Goal: Task Accomplishment & Management: Complete application form

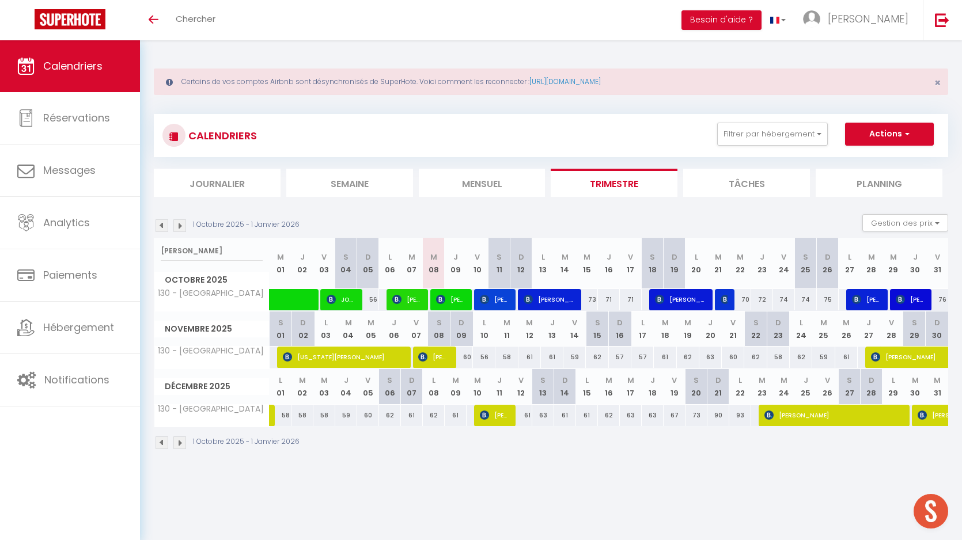
select select "KO"
select select "0"
click at [191, 241] on input "[PERSON_NAME]" at bounding box center [212, 251] width 102 height 21
click at [191, 241] on input "julien" at bounding box center [212, 251] width 102 height 21
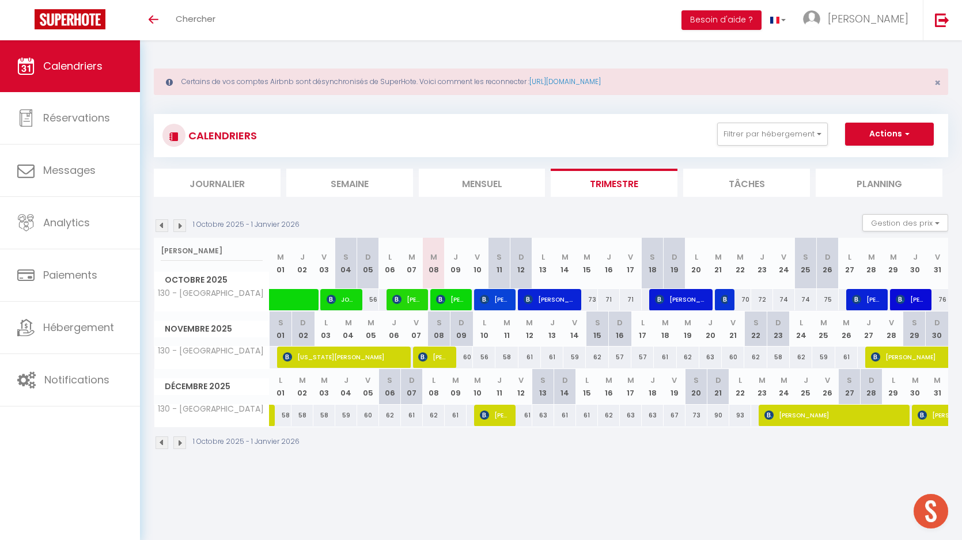
scroll to position [40, 0]
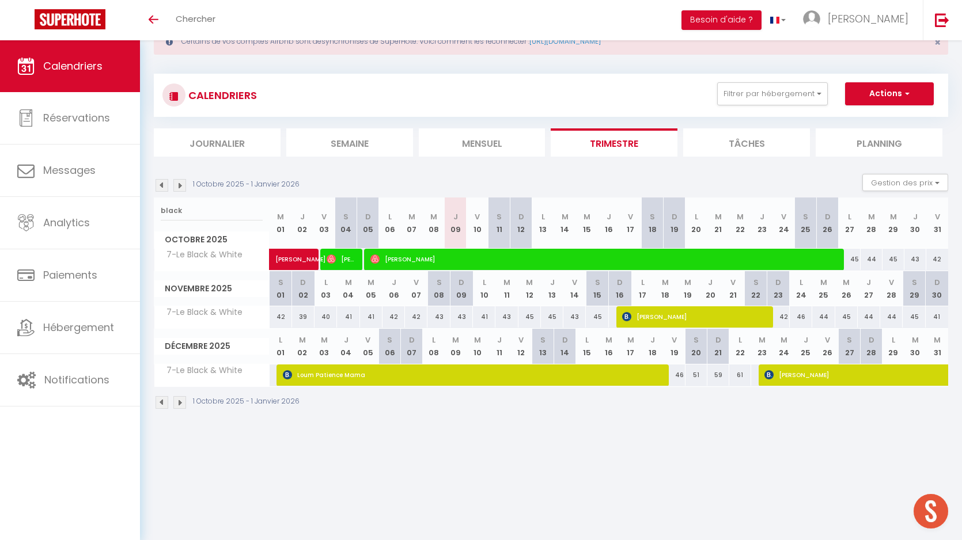
type input "black"
click at [489, 256] on span "[PERSON_NAME]" at bounding box center [604, 259] width 467 height 22
select select "OK"
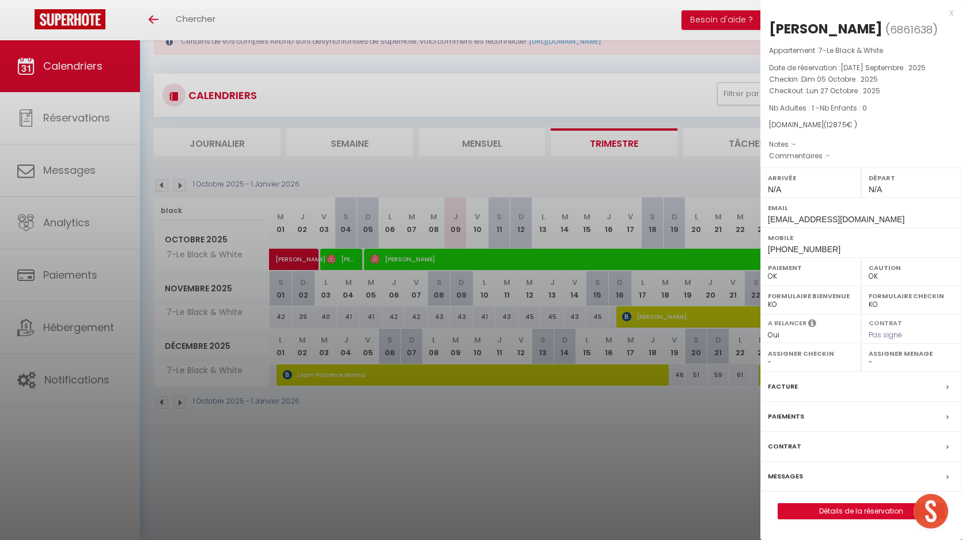
click at [217, 207] on div at bounding box center [481, 270] width 962 height 540
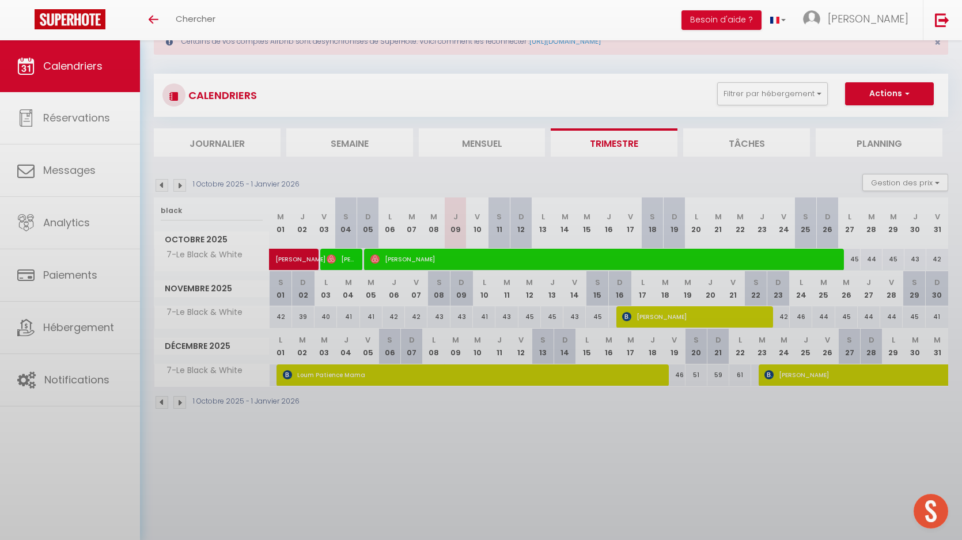
click at [217, 207] on div at bounding box center [481, 270] width 962 height 540
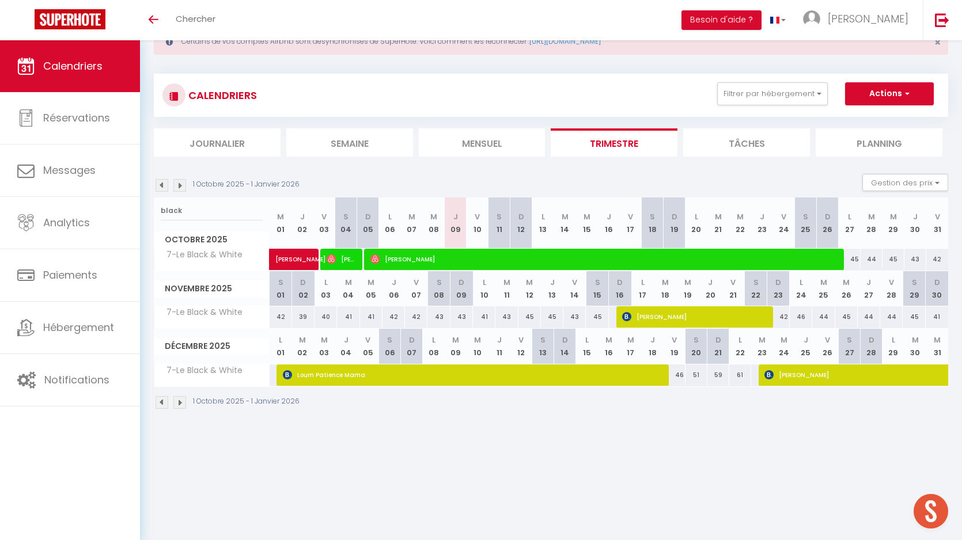
click at [217, 207] on body "🟢 Des questions ou besoin d'assistance pour la migration AirBnB? Prenez rdv >>>…" at bounding box center [481, 270] width 962 height 540
click at [218, 207] on input "black" at bounding box center [212, 211] width 102 height 21
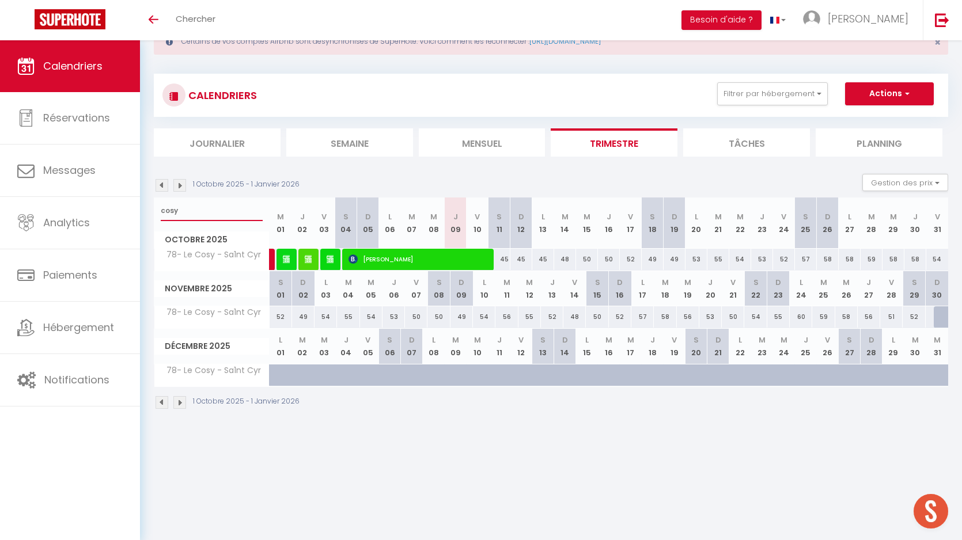
type input "cosy"
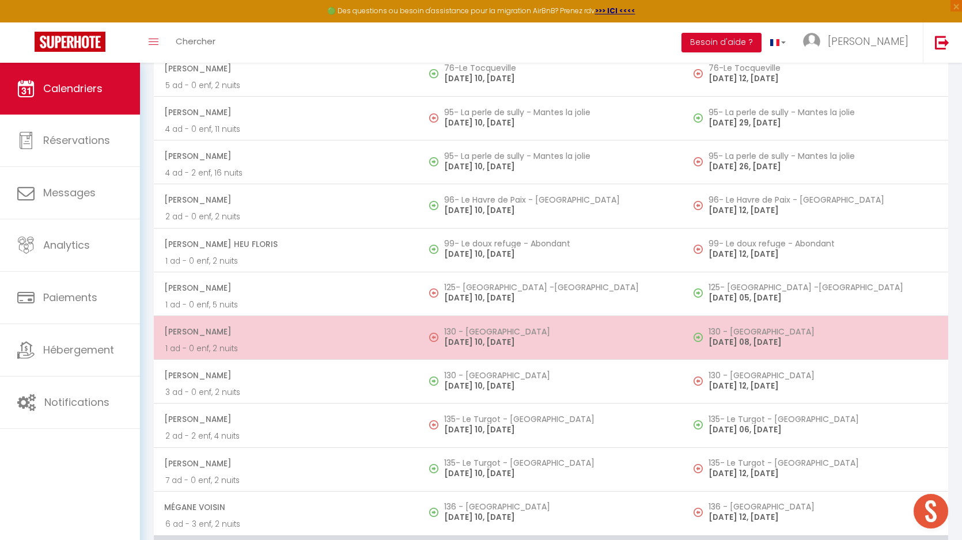
scroll to position [3117, 0]
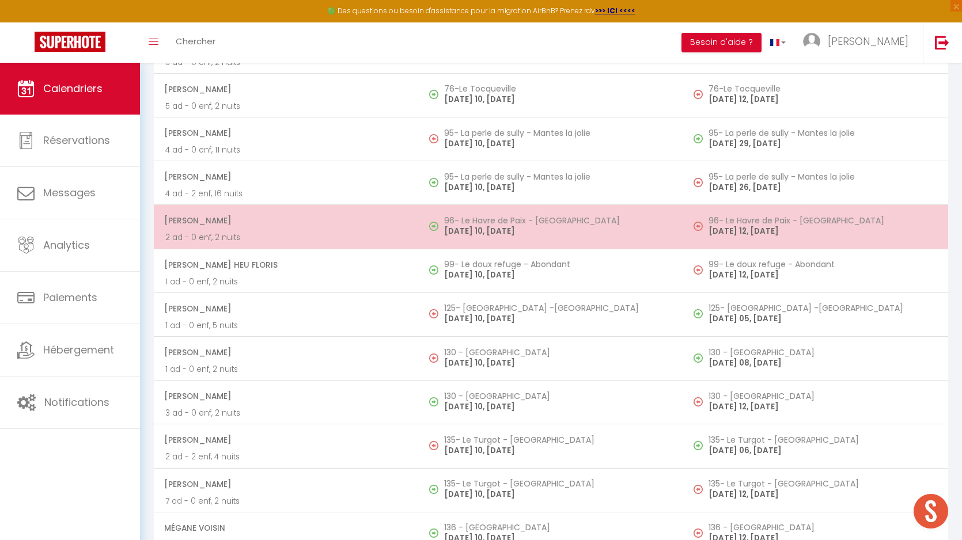
click at [478, 230] on p "[DATE] 10, [DATE]" at bounding box center [558, 231] width 228 height 12
select select "KO"
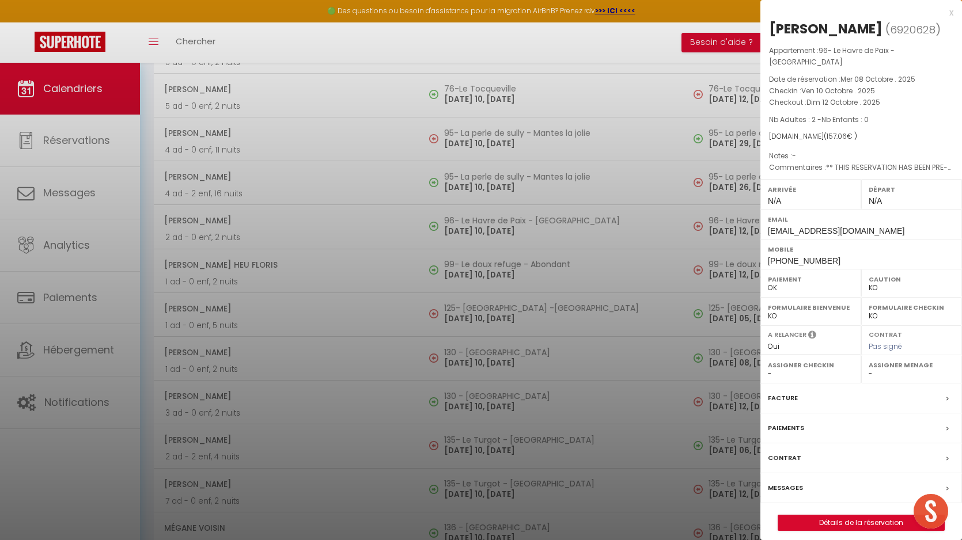
click at [785, 482] on label "Messages" at bounding box center [785, 488] width 35 height 12
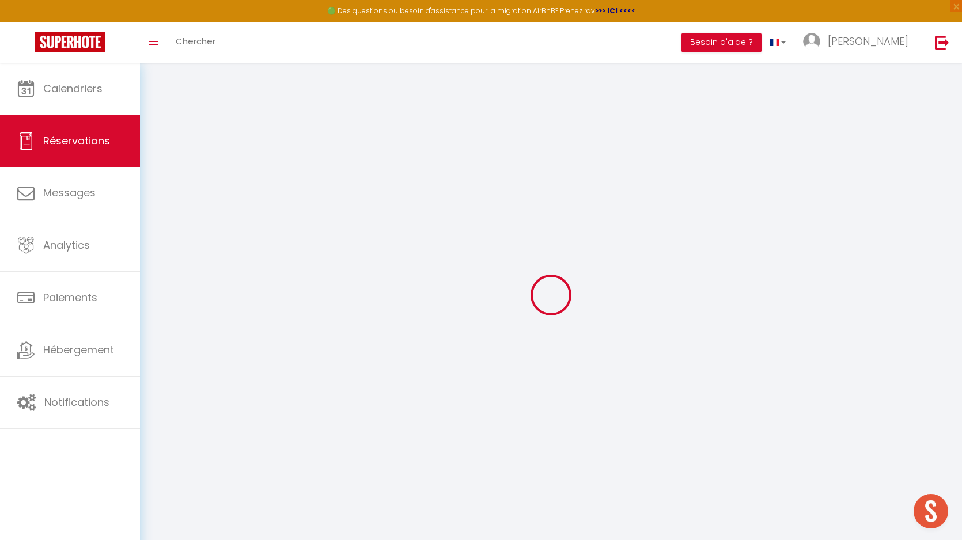
select select
checkbox input "false"
select select
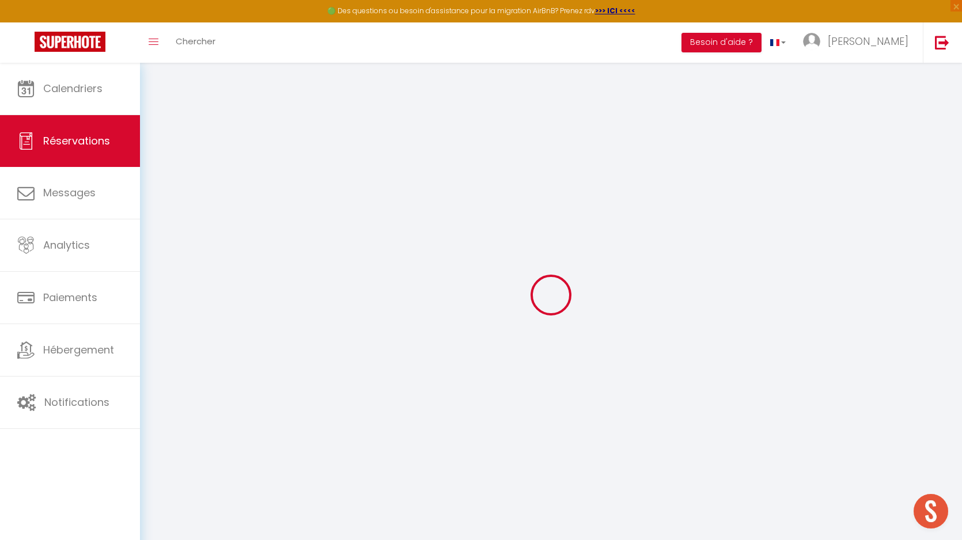
checkbox input "false"
type textarea "** THIS RESERVATION HAS BEEN PRE-PAID ** BOOKING NOTE : Payment charge is EUR 2…"
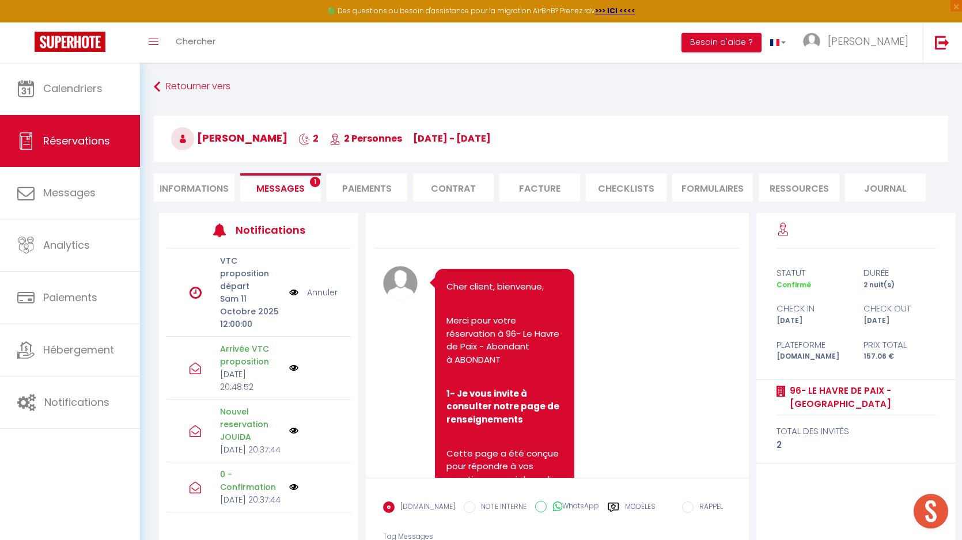
click at [316, 190] on li "Messages 1" at bounding box center [280, 187] width 81 height 28
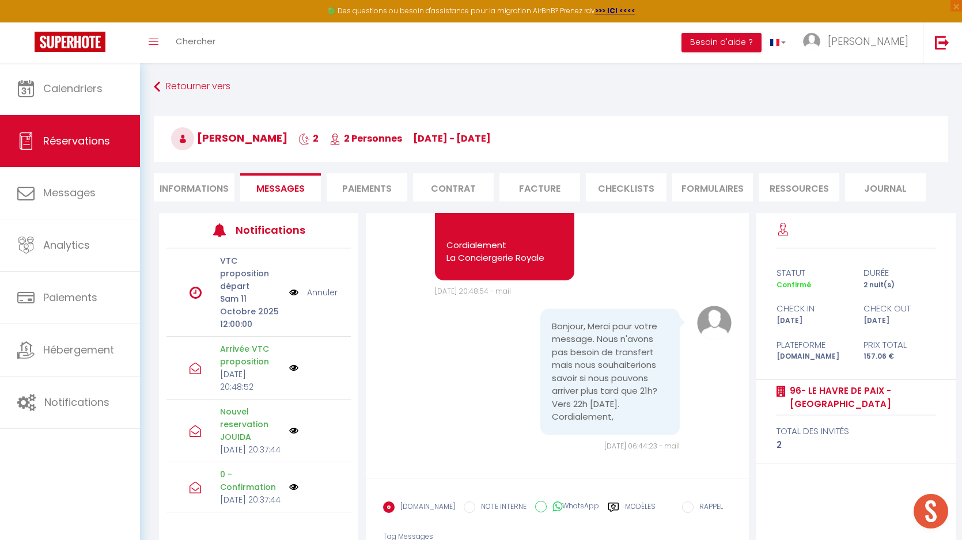
scroll to position [70, 0]
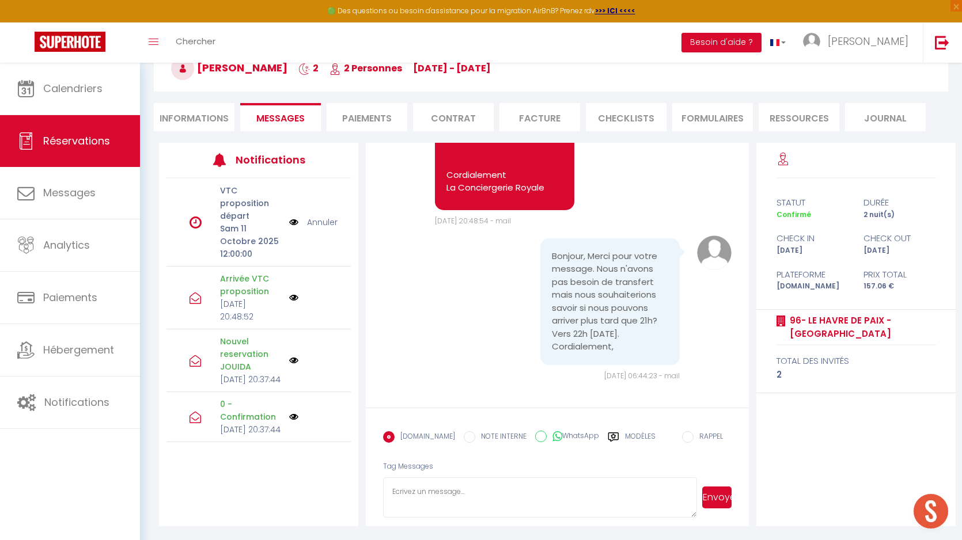
click at [629, 440] on label "Modèles" at bounding box center [640, 442] width 31 height 20
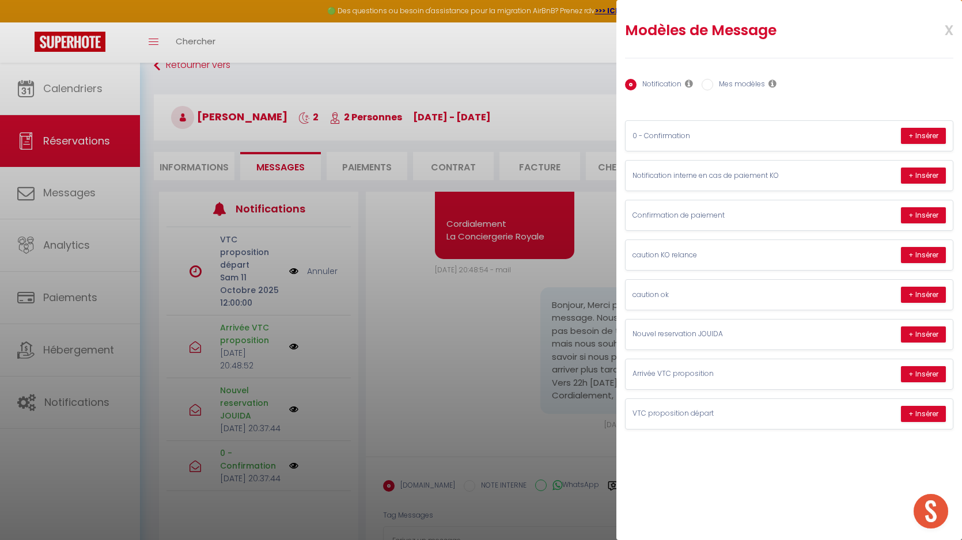
scroll to position [119, 0]
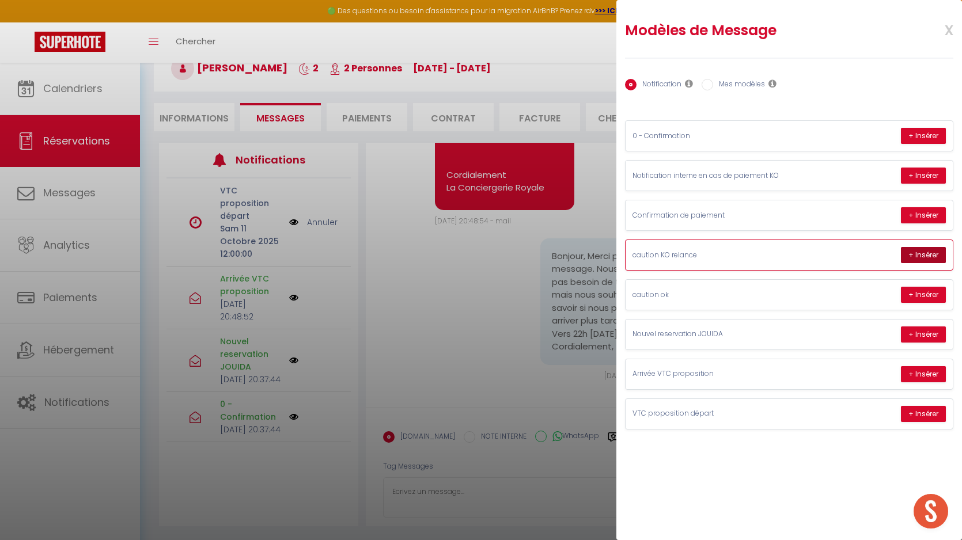
click at [912, 258] on button "+ Insérer" at bounding box center [923, 255] width 45 height 16
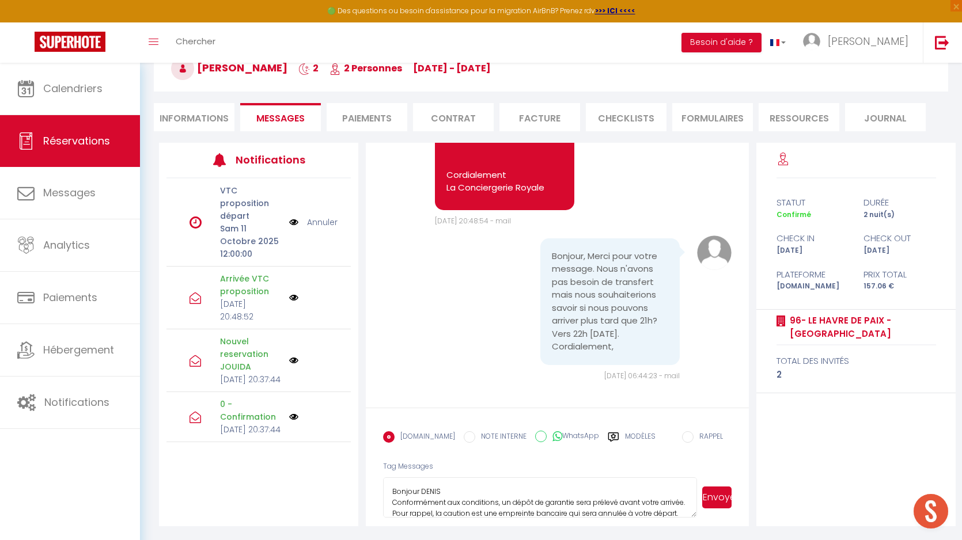
click at [458, 493] on textarea "Bonjour DENIS Conformément aux conditions, un dépôt de garantie sera prélevé av…" at bounding box center [540, 498] width 314 height 40
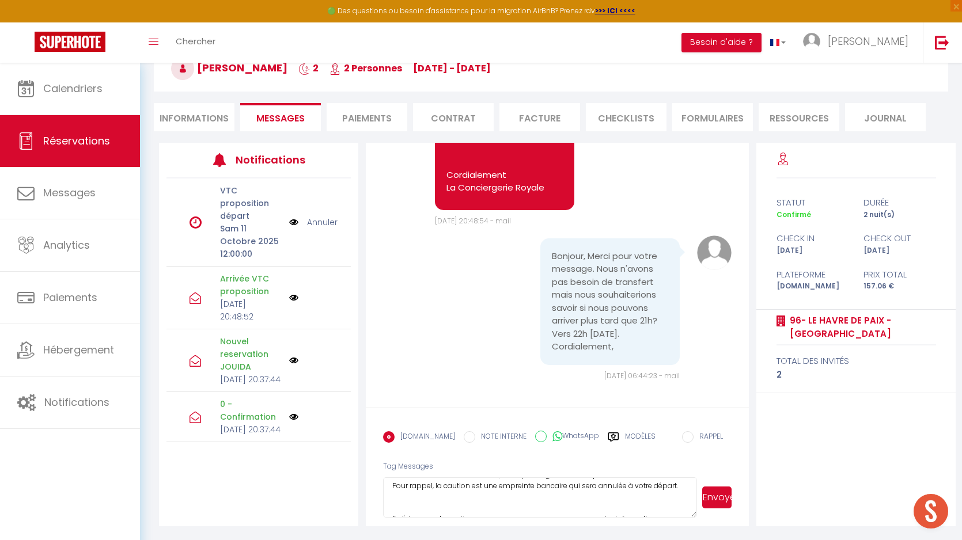
scroll to position [55, 0]
click at [415, 493] on textarea "Bonjour [PERSON_NAME], Conformément aux conditions, un dépôt de garantie sera p…" at bounding box center [540, 498] width 314 height 40
click at [396, 493] on textarea "Bonjour [PERSON_NAME], Conformément aux conditions, un dépôt de garantie sera p…" at bounding box center [540, 498] width 314 height 40
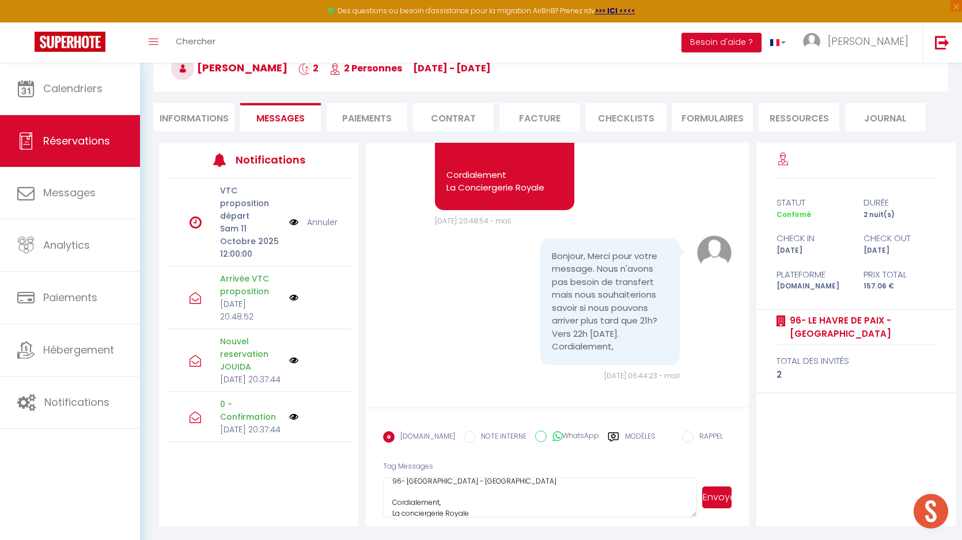
type textarea "Bonjour [PERSON_NAME], Conformément aux conditions, un dépôt de garantie sera p…"
click at [725, 494] on button "Envoyer" at bounding box center [716, 498] width 29 height 22
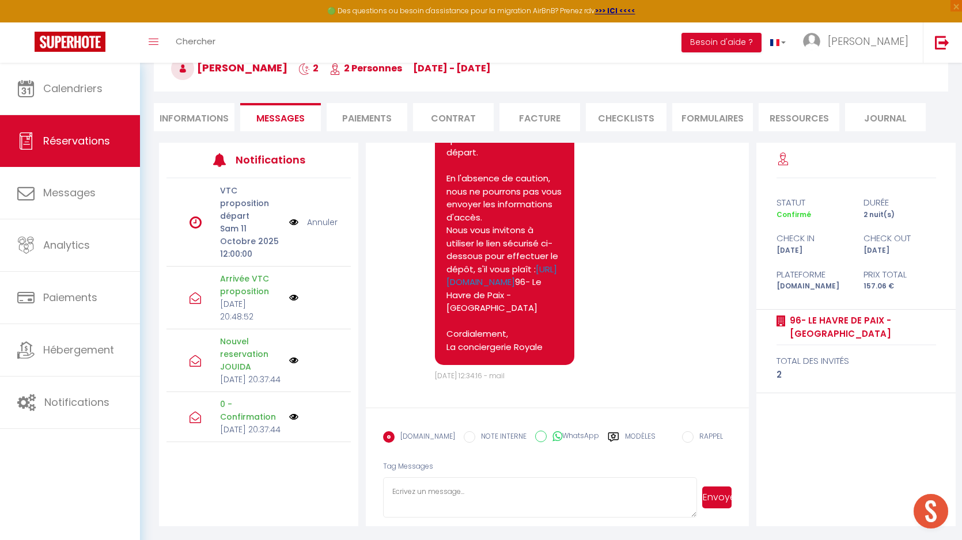
scroll to position [2825, 0]
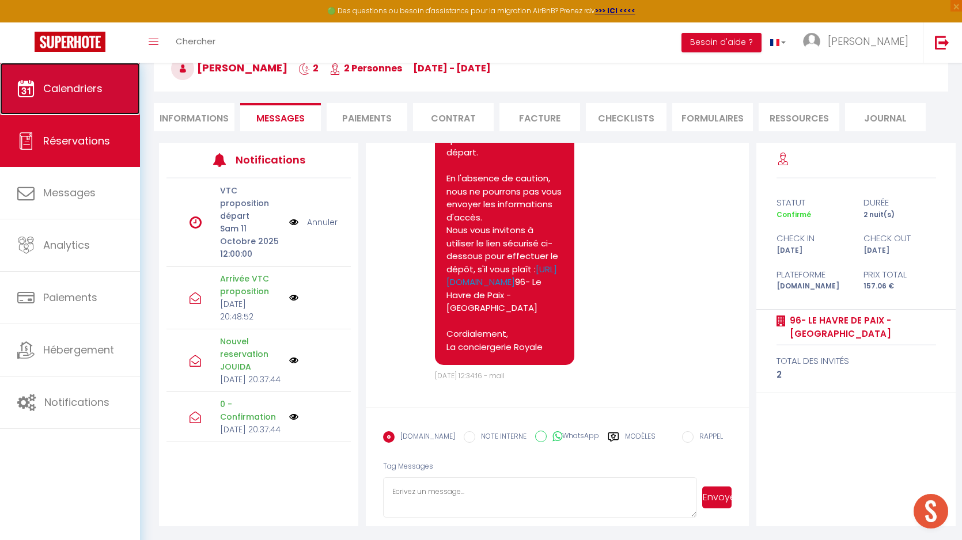
click at [94, 85] on span "Calendriers" at bounding box center [72, 88] width 59 height 14
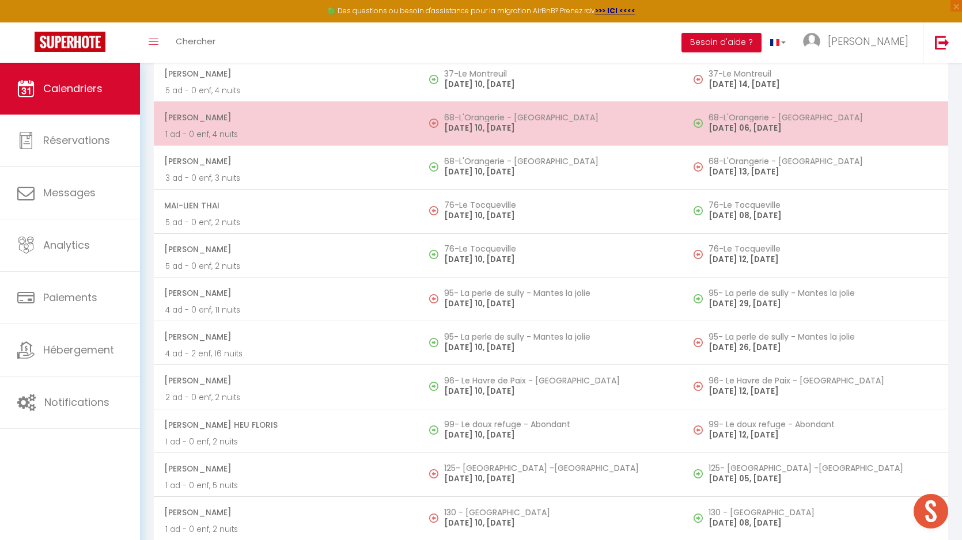
scroll to position [2909, 0]
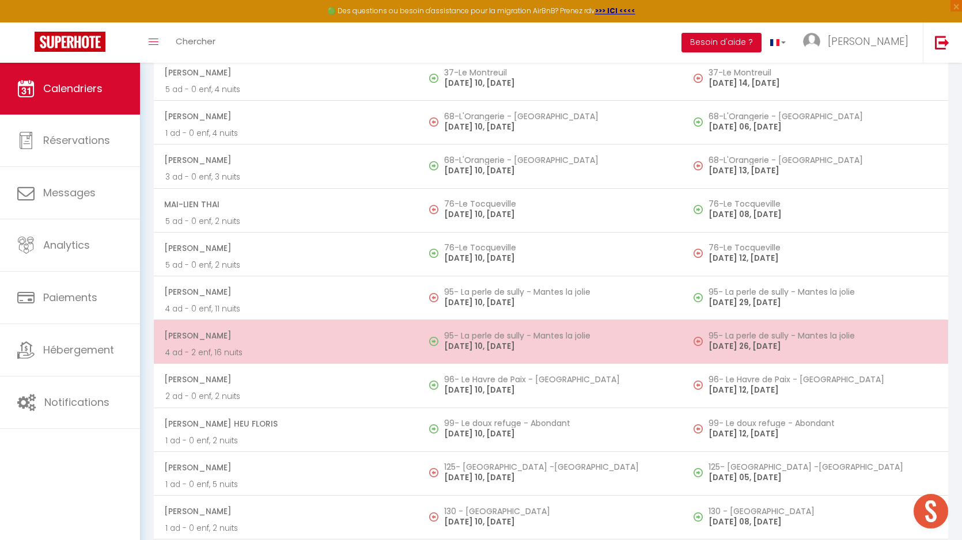
click at [506, 347] on p "[DATE] 10, [DATE]" at bounding box center [558, 347] width 228 height 12
select select "OK"
select select "0"
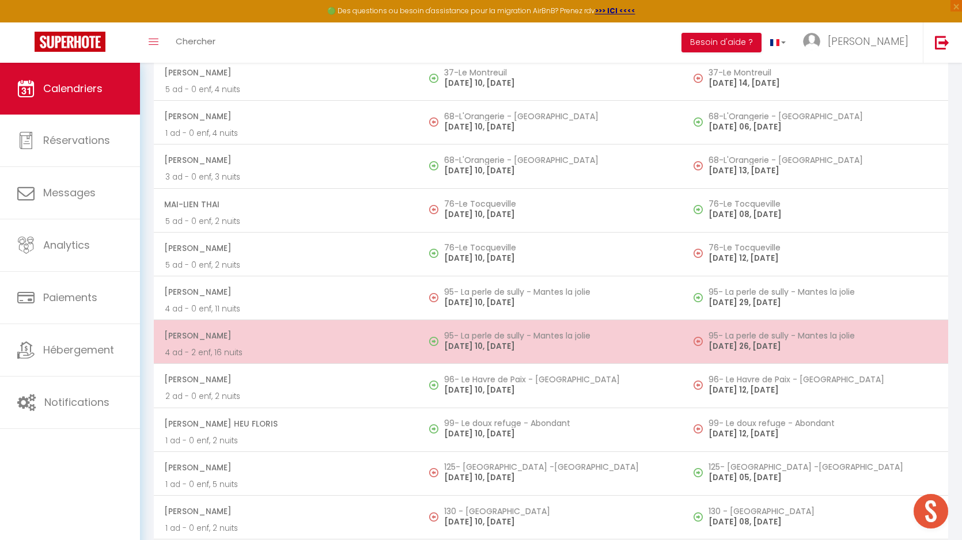
select select "1"
select select
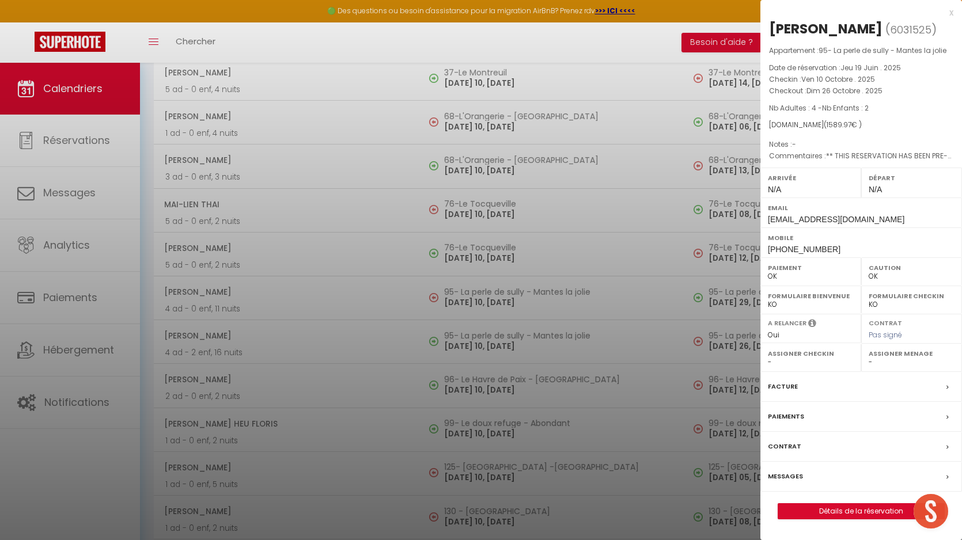
click at [440, 315] on div at bounding box center [481, 270] width 962 height 540
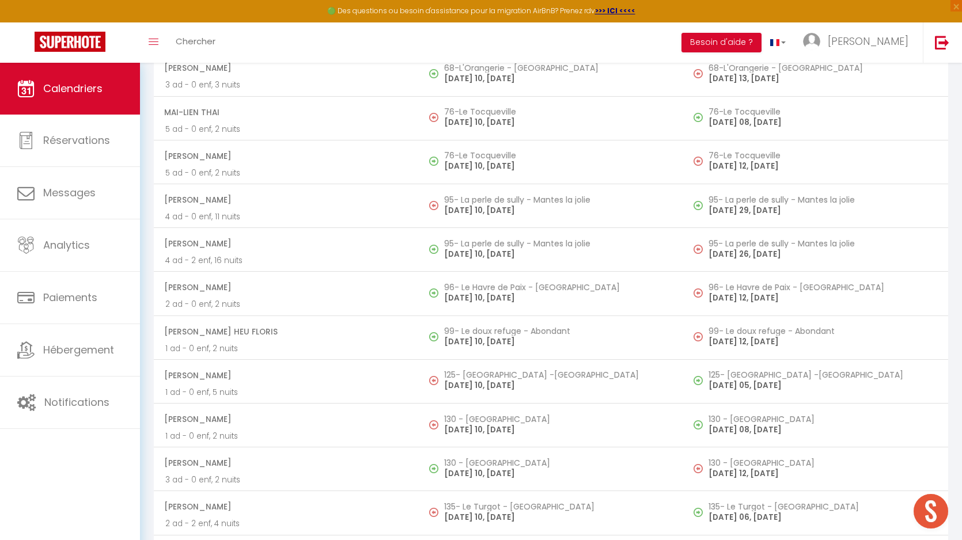
scroll to position [3004, 0]
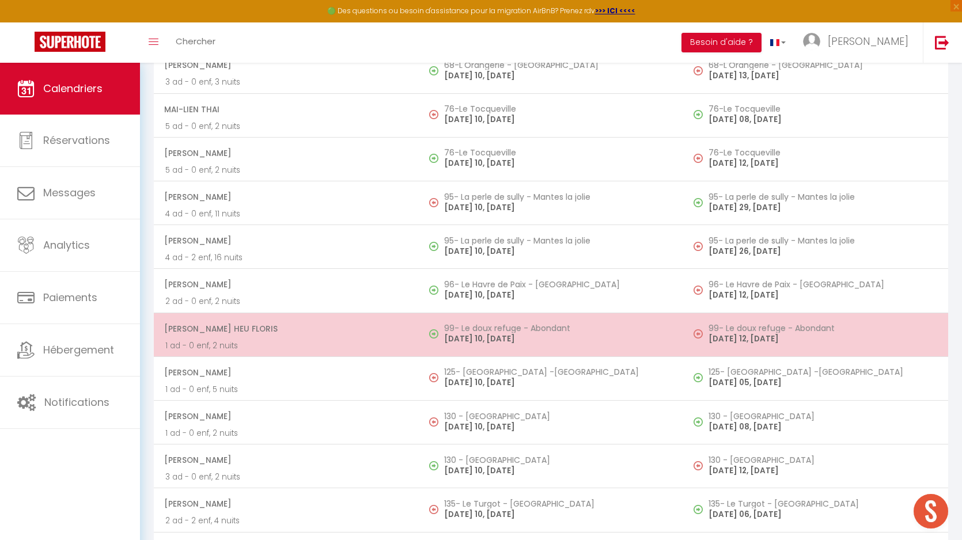
click at [540, 337] on p "[DATE] 10, [DATE]" at bounding box center [558, 339] width 228 height 12
select select "KO"
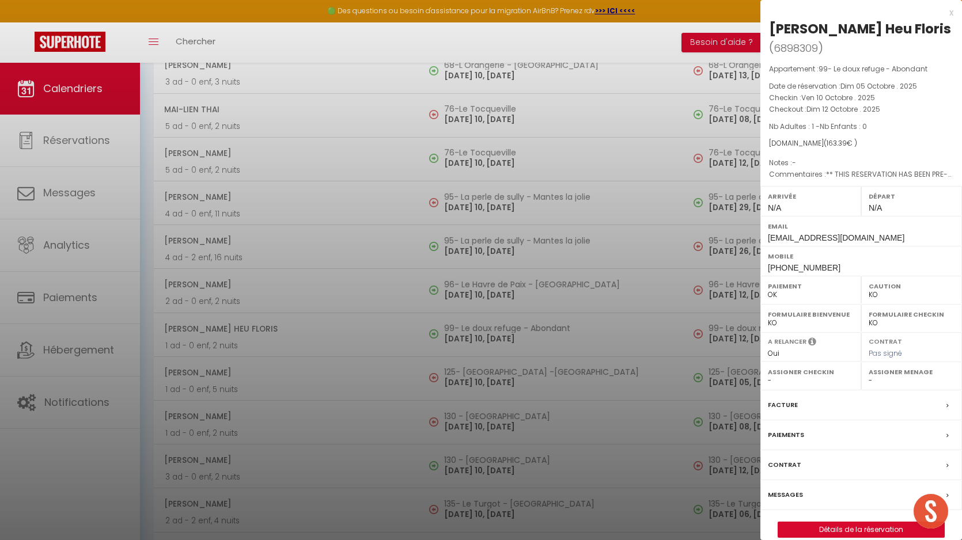
click at [781, 493] on label "Messages" at bounding box center [785, 495] width 35 height 12
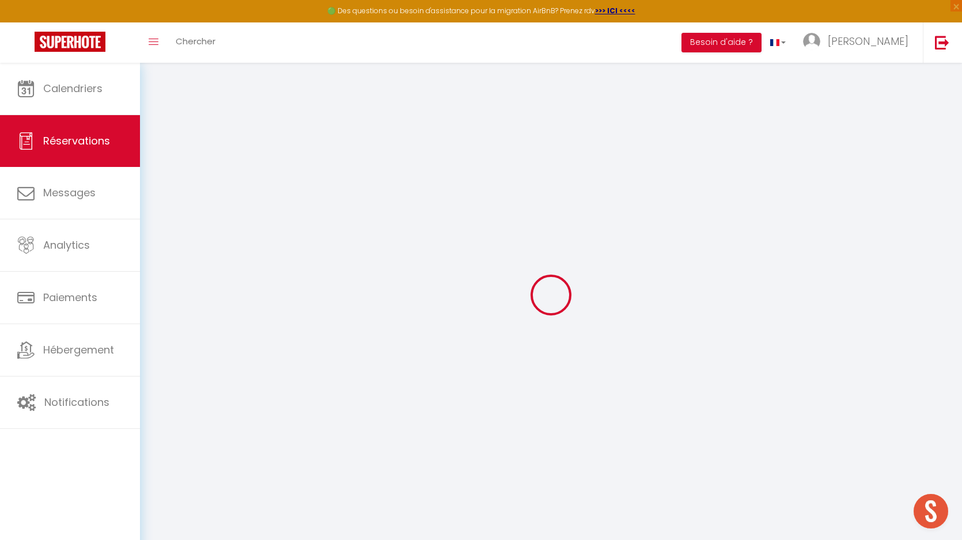
type input "[PERSON_NAME]"
type input "[EMAIL_ADDRESS][DOMAIN_NAME]"
type input "[PHONE_NUMBER]"
type input "."
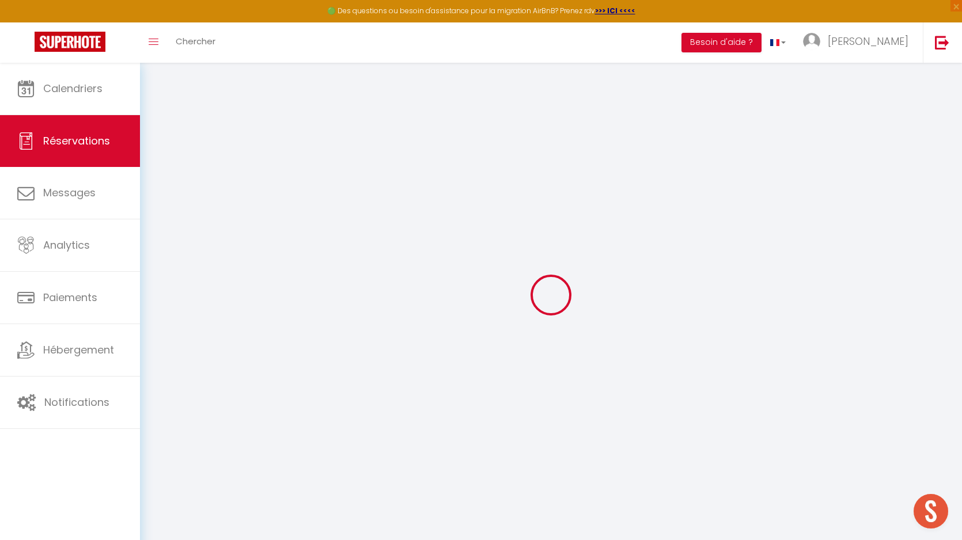
select select "FR"
type input "60"
type input "23.7"
type input "2.29"
select select "31684"
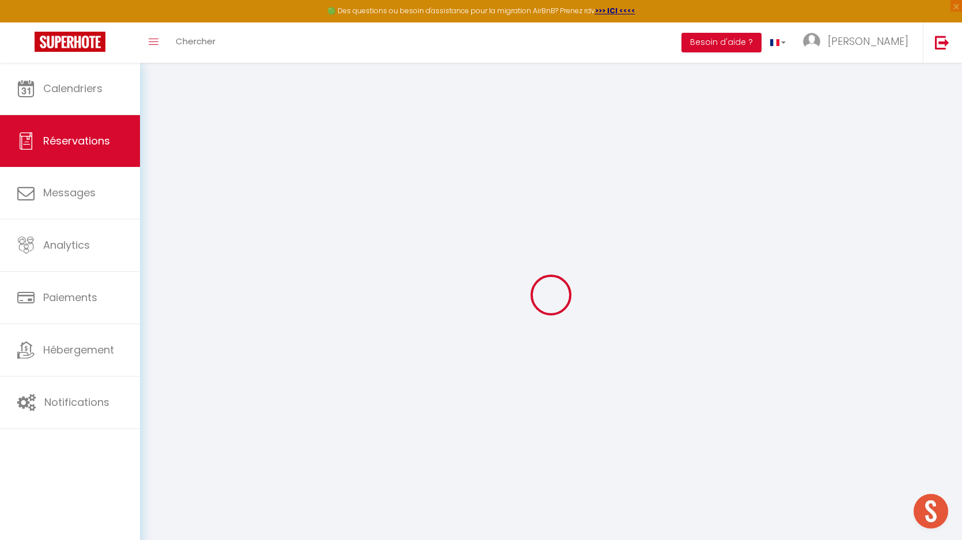
select select "1"
select select
type input "1"
select select "12"
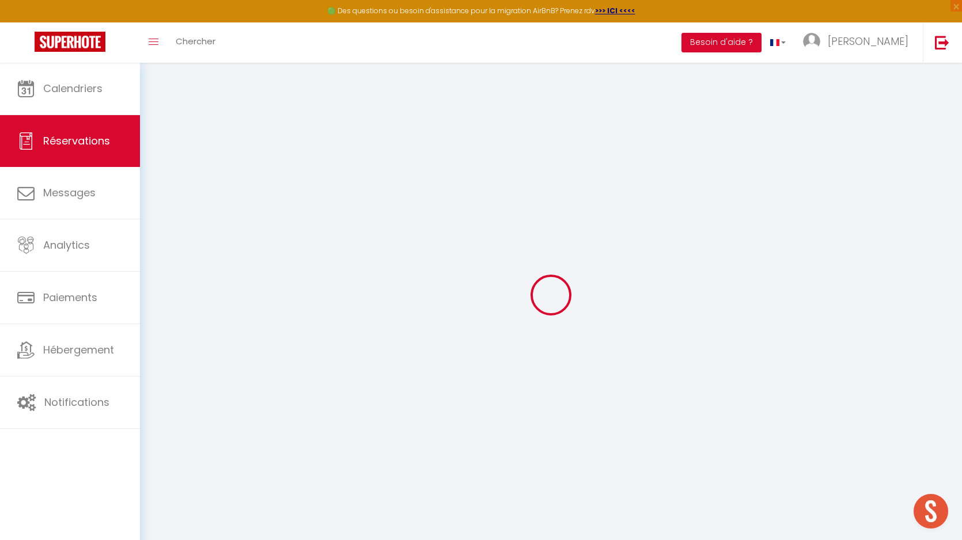
select select
type input "98"
checkbox input "true"
type input "0"
select select "2"
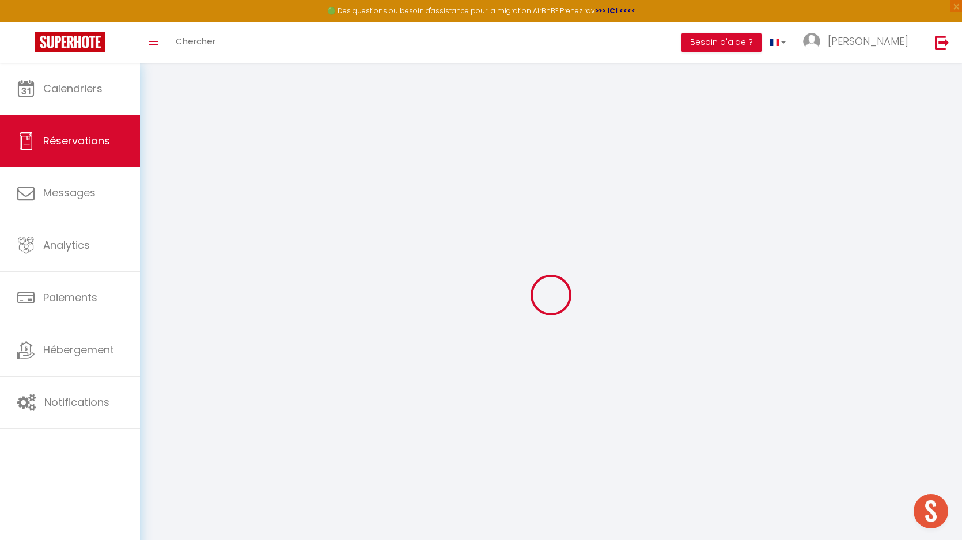
type input "78.75"
type input "0"
select select
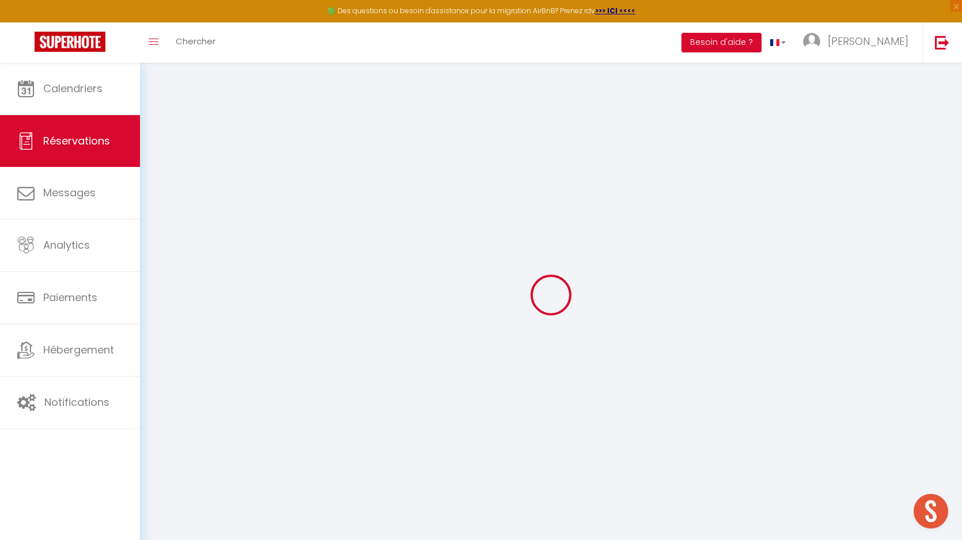
select select "14"
checkbox input "true"
select select
checkbox input "true"
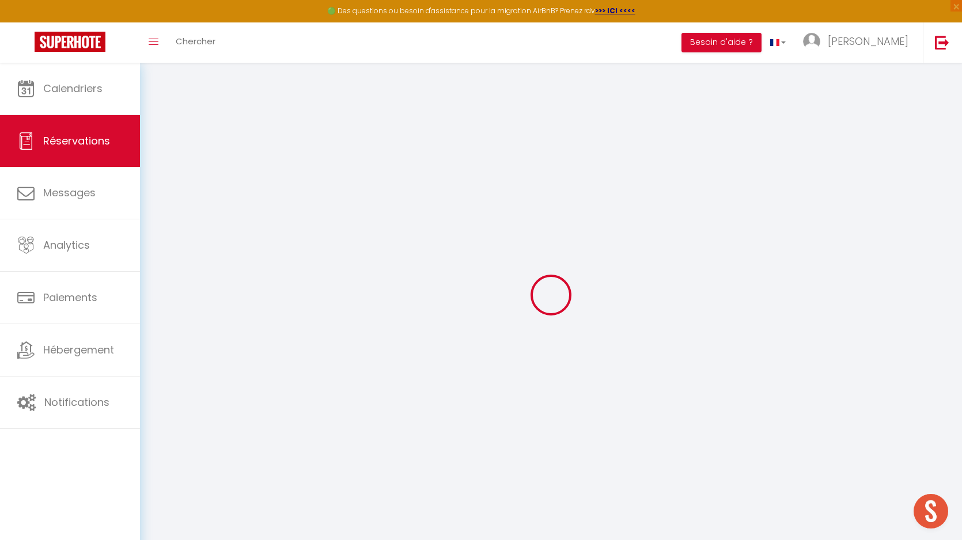
select select
checkbox input "true"
select select
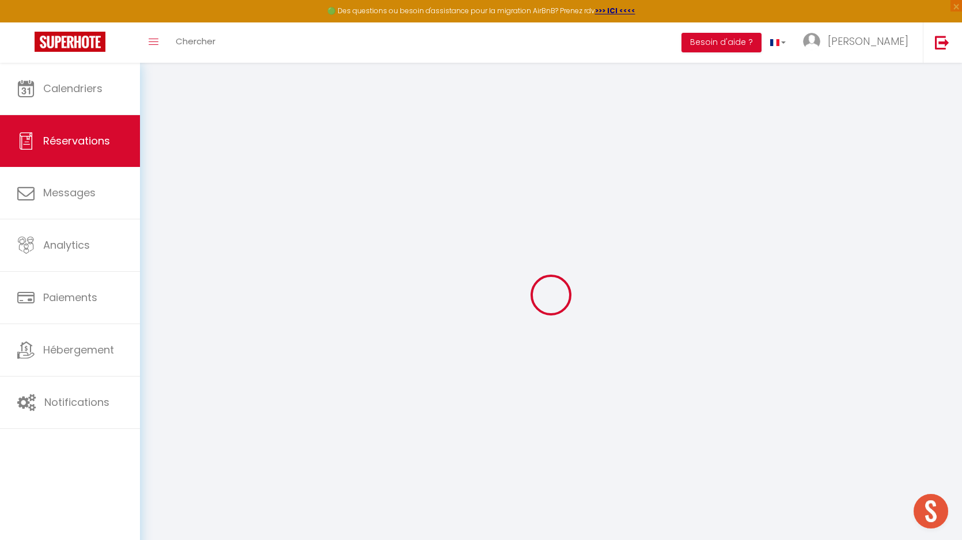
checkbox input "true"
type textarea "** THIS RESERVATION HAS BEEN PRE-PAID ** Reservation has a cancellation grace p…"
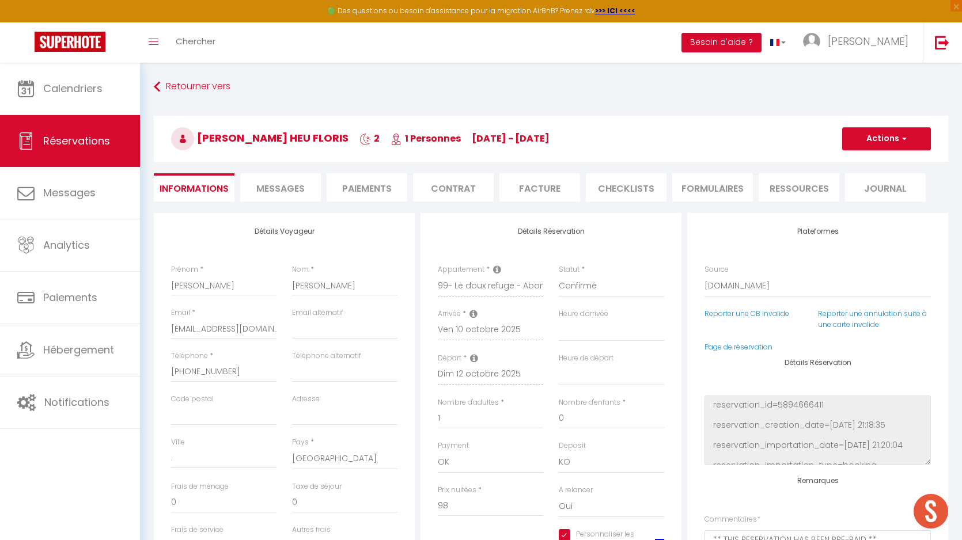
click at [288, 186] on span "Messages" at bounding box center [280, 188] width 48 height 13
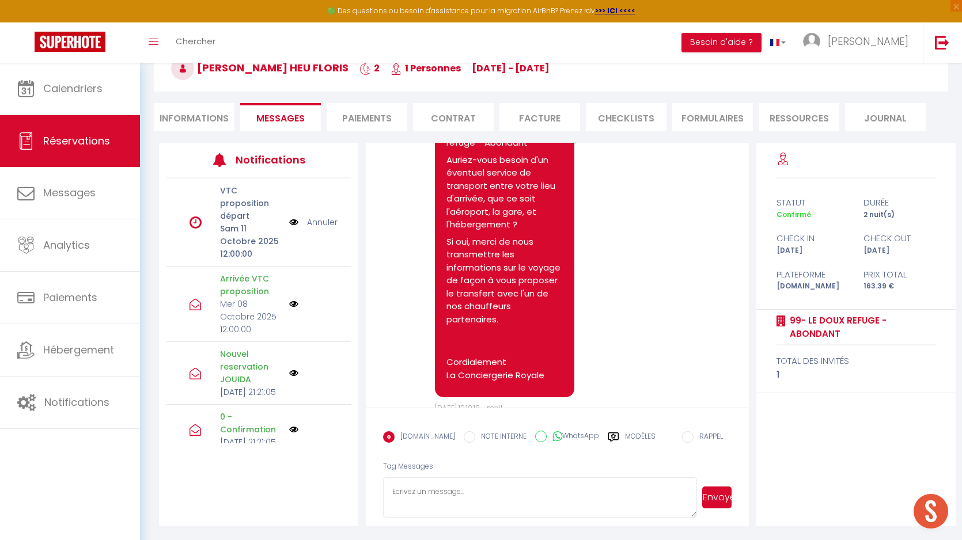
scroll to position [2256, 0]
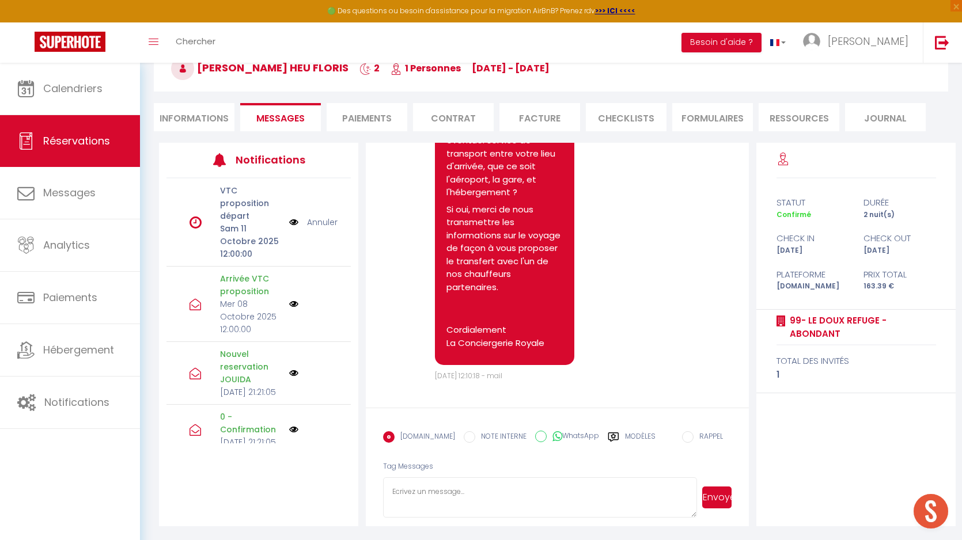
click at [632, 439] on label "Modèles" at bounding box center [640, 442] width 31 height 20
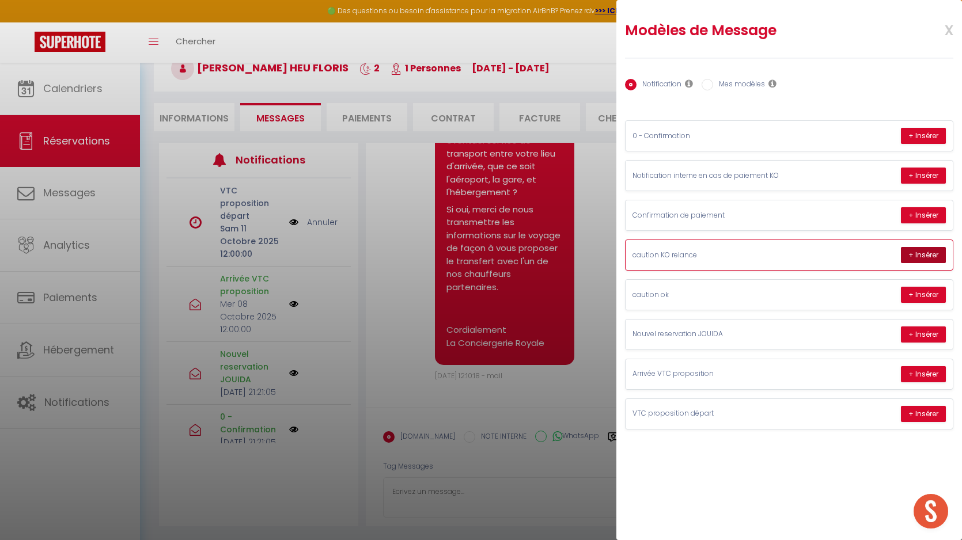
click at [932, 253] on button "+ Insérer" at bounding box center [923, 255] width 45 height 16
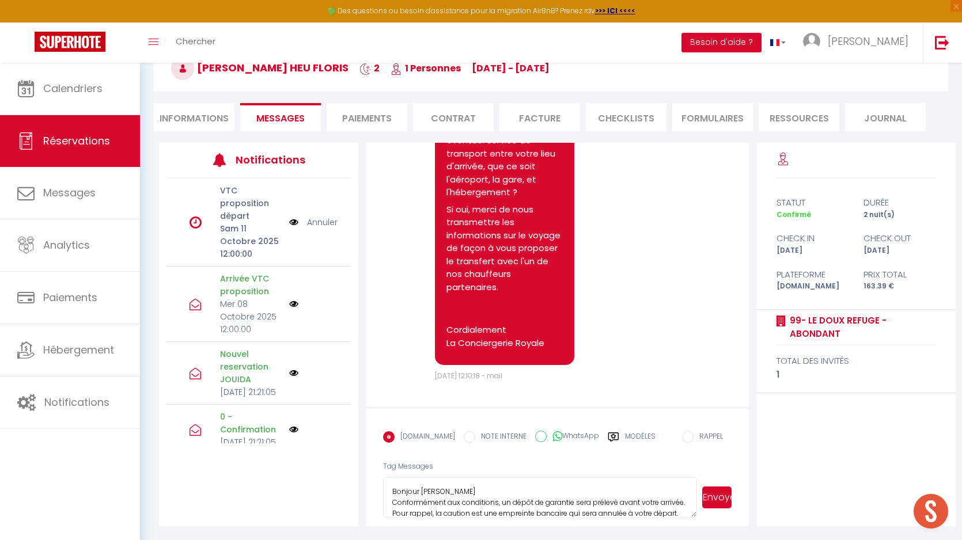
click at [470, 496] on textarea "Bonjour [PERSON_NAME] Conformément aux conditions, un dépôt de garantie sera pr…" at bounding box center [540, 498] width 314 height 40
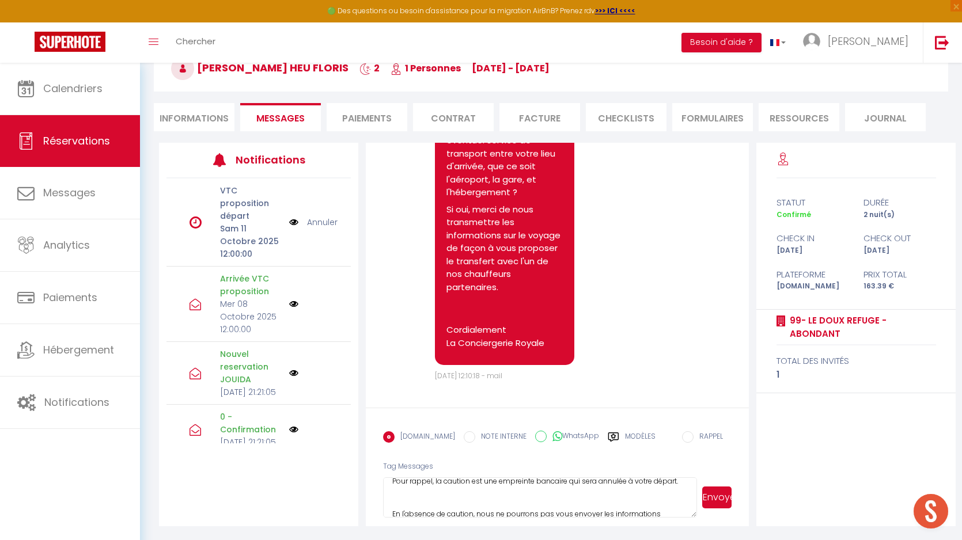
click at [448, 499] on textarea "[PERSON_NAME], Conformément aux conditions, un dépôt de garantie sera prélevé a…" at bounding box center [540, 498] width 314 height 40
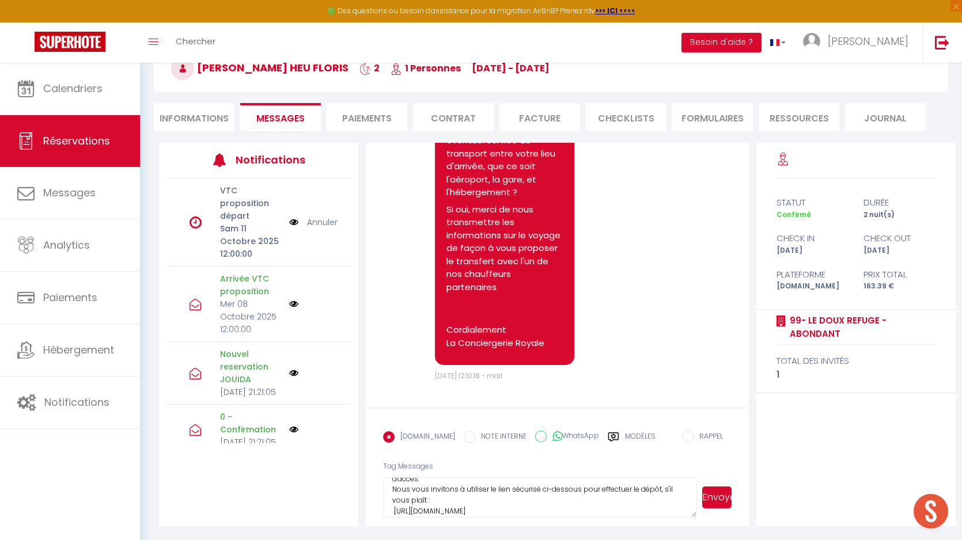
click at [396, 502] on textarea "[PERSON_NAME], Conformément aux conditions, un dépôt de garantie sera prélevé a…" at bounding box center [540, 498] width 314 height 40
type textarea "[PERSON_NAME], Conformément aux conditions, un dépôt de garantie sera prélevé a…"
click at [725, 505] on button "Envoyer" at bounding box center [716, 498] width 29 height 22
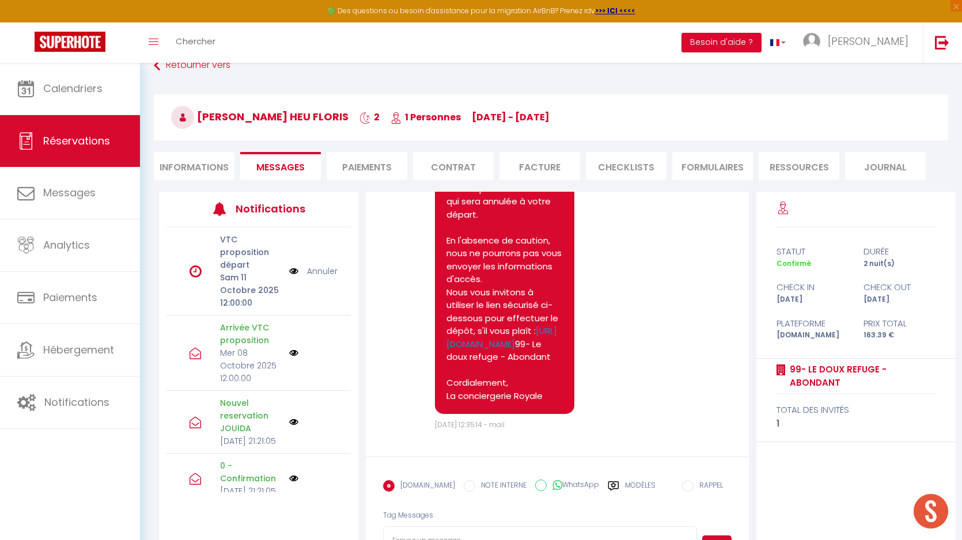
scroll to position [119, 0]
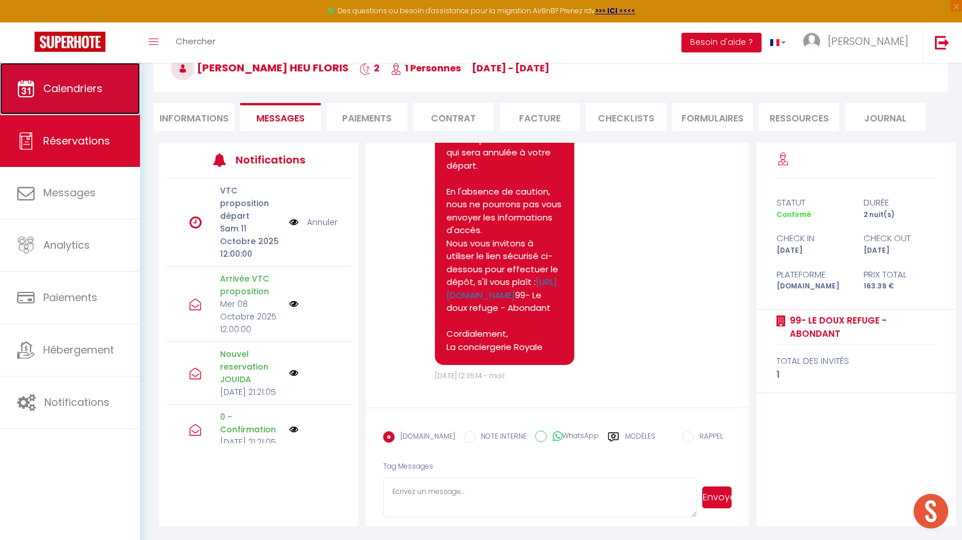
click at [98, 88] on span "Calendriers" at bounding box center [72, 88] width 59 height 14
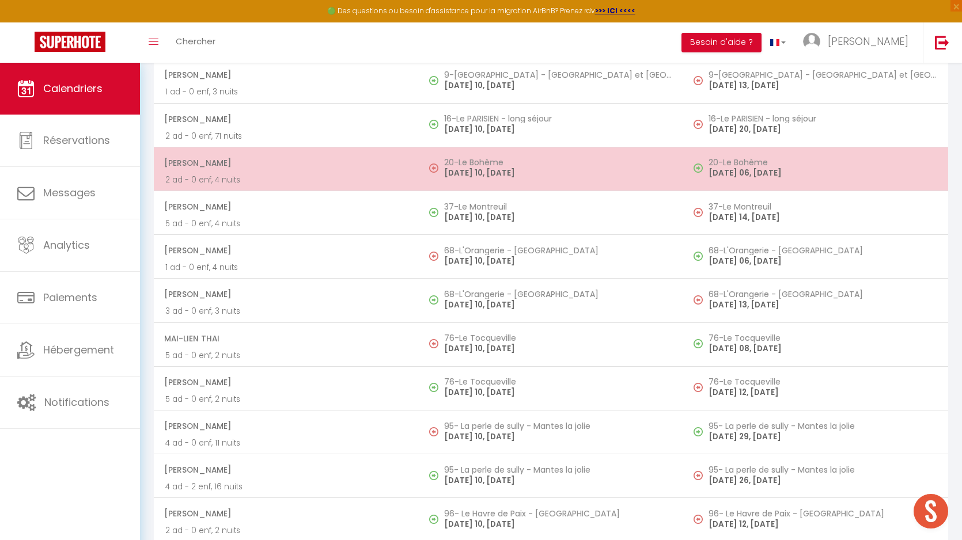
scroll to position [2755, 0]
